Goal: Entertainment & Leisure: Consume media (video, audio)

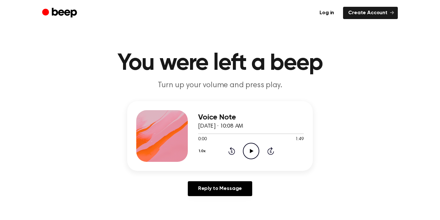
click at [250, 155] on icon "Play Audio" at bounding box center [251, 150] width 16 height 16
click at [250, 152] on icon at bounding box center [251, 151] width 3 height 4
click at [251, 149] on icon at bounding box center [252, 151] width 4 height 4
click at [248, 147] on icon "Play Audio" at bounding box center [251, 150] width 16 height 16
click at [254, 153] on icon "Play Audio" at bounding box center [251, 150] width 16 height 16
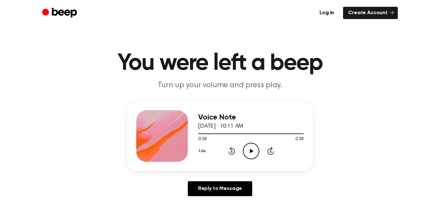
click at [249, 146] on icon "Play Audio" at bounding box center [251, 150] width 16 height 16
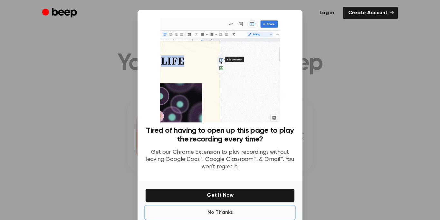
click at [225, 212] on button "No Thanks" at bounding box center [220, 212] width 150 height 13
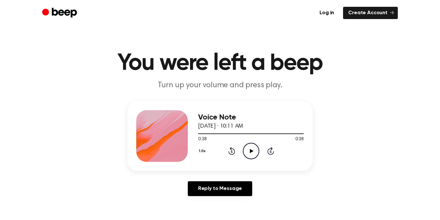
click at [250, 158] on icon "Play Audio" at bounding box center [251, 150] width 16 height 16
click at [252, 147] on icon "Play Audio" at bounding box center [251, 150] width 16 height 16
